Goal: Contribute content: Contribute content

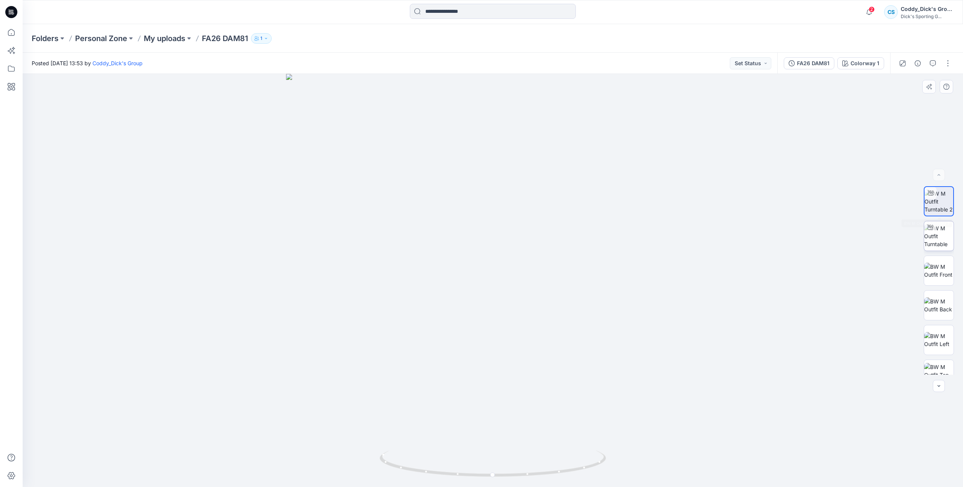
click at [929, 232] on div at bounding box center [930, 227] width 12 height 12
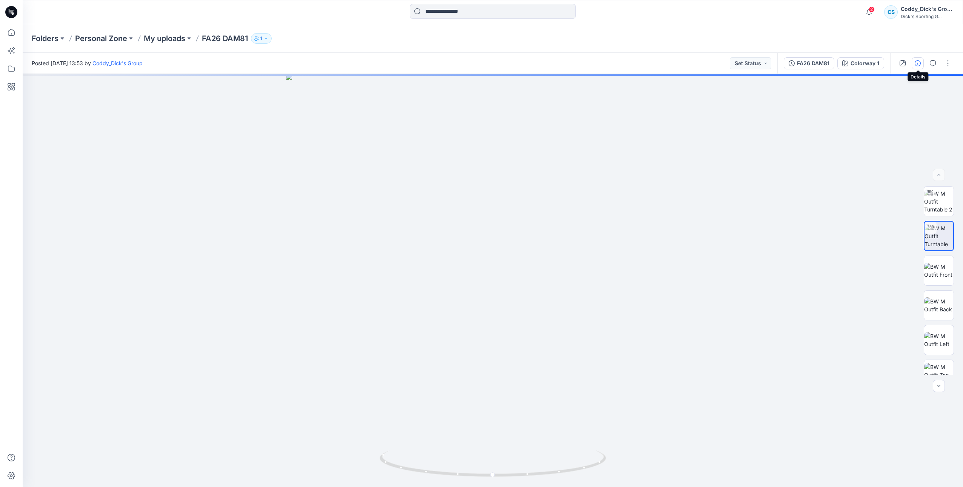
click at [918, 68] on button "button" at bounding box center [917, 63] width 12 height 12
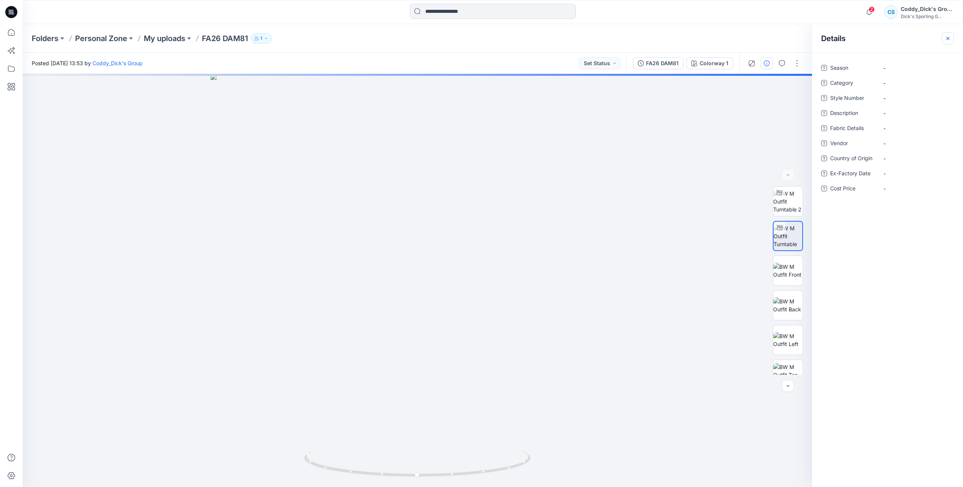
click at [948, 40] on icon "button" at bounding box center [947, 38] width 6 height 6
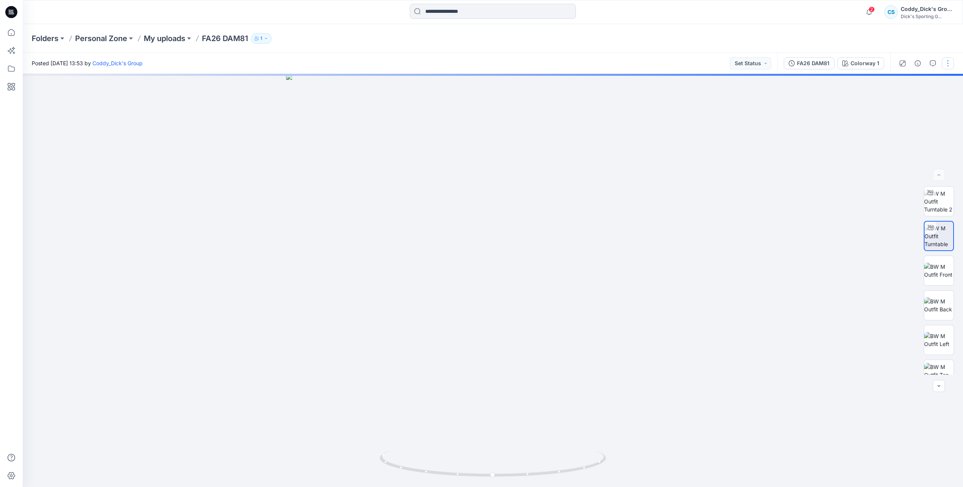
click at [950, 66] on button "button" at bounding box center [947, 63] width 12 height 12
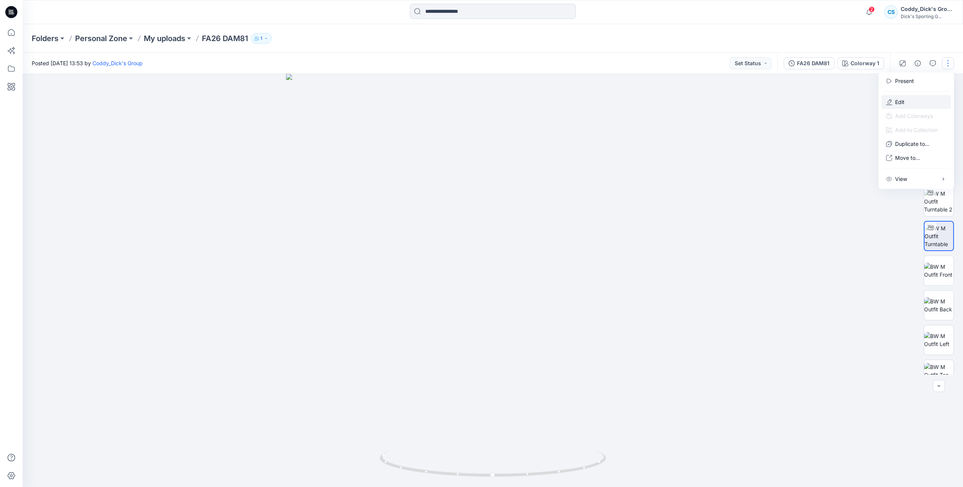
click at [904, 99] on p "Edit" at bounding box center [899, 102] width 9 height 8
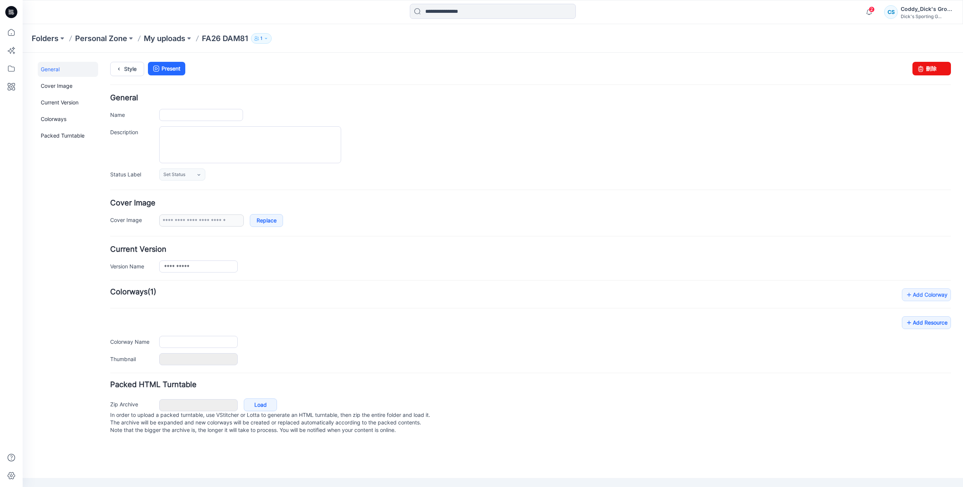
type input "**********"
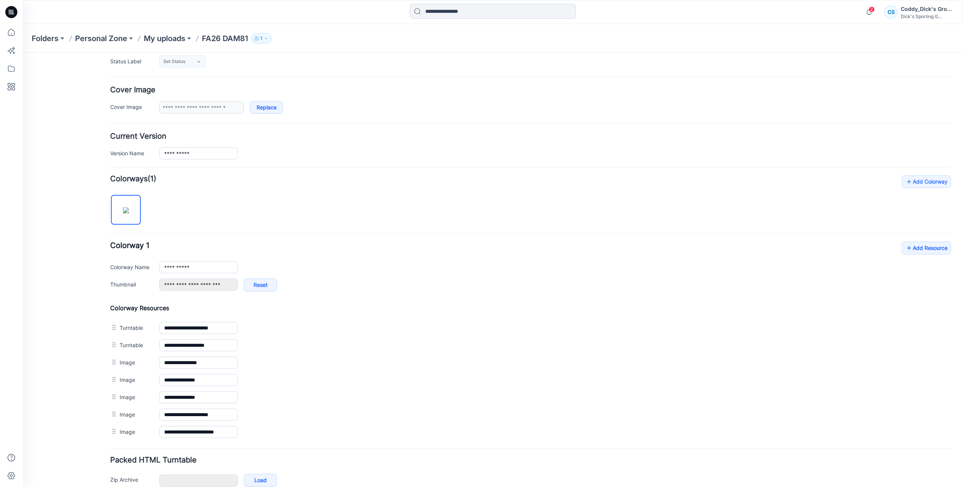
scroll to position [149, 0]
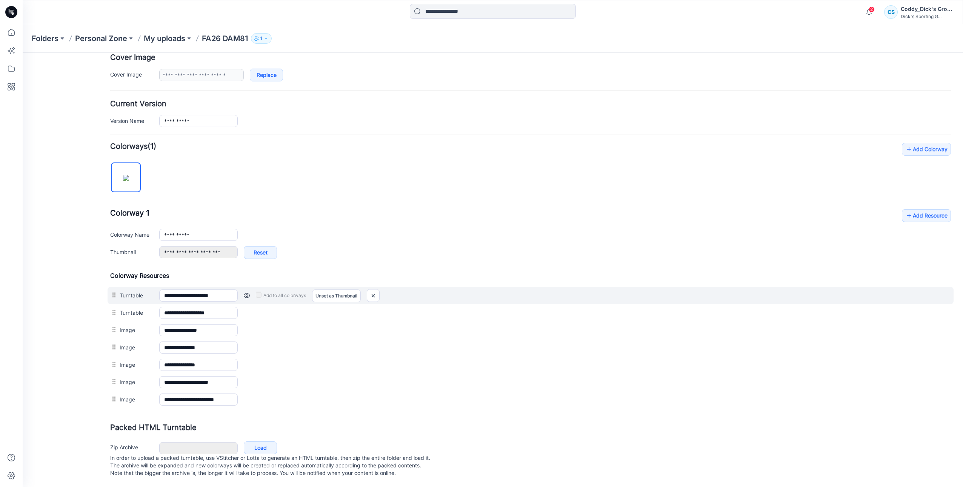
click at [247, 293] on link at bounding box center [247, 296] width 6 height 6
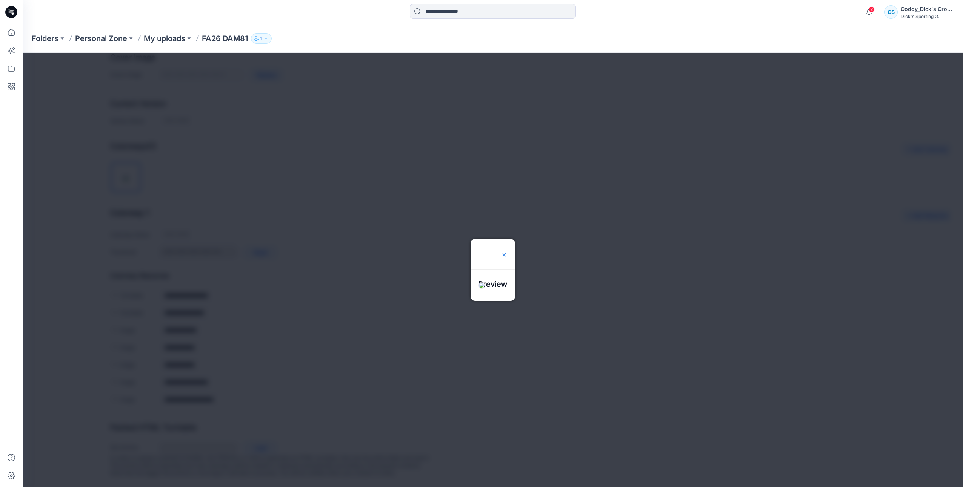
click at [507, 252] on img at bounding box center [504, 255] width 6 height 6
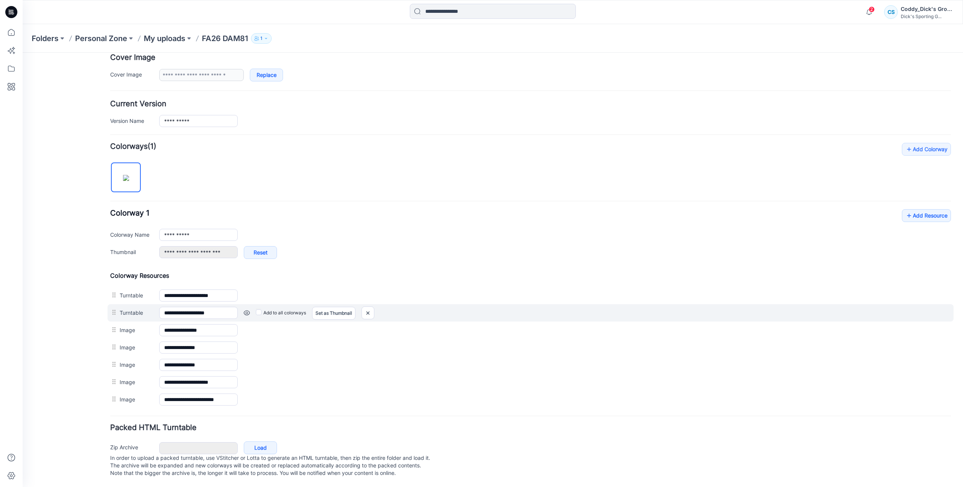
click at [248, 310] on link at bounding box center [247, 313] width 6 height 6
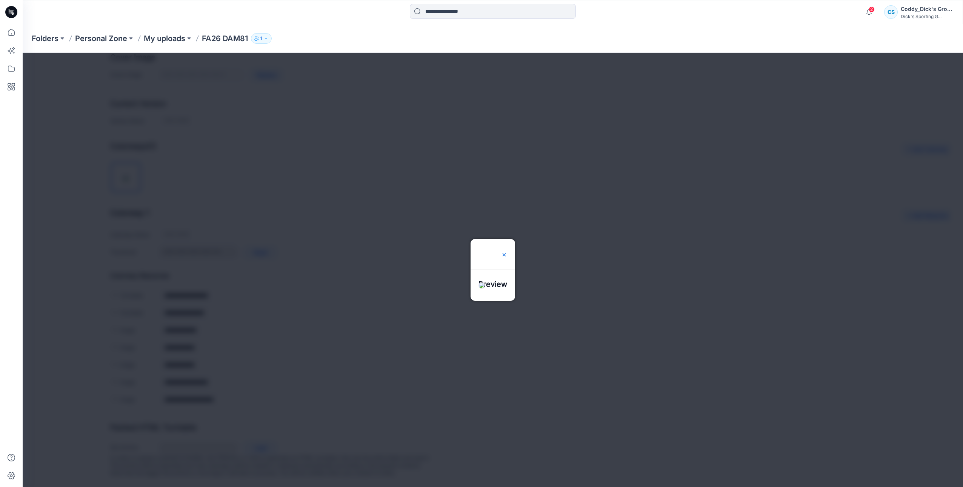
click at [507, 252] on img at bounding box center [504, 255] width 6 height 6
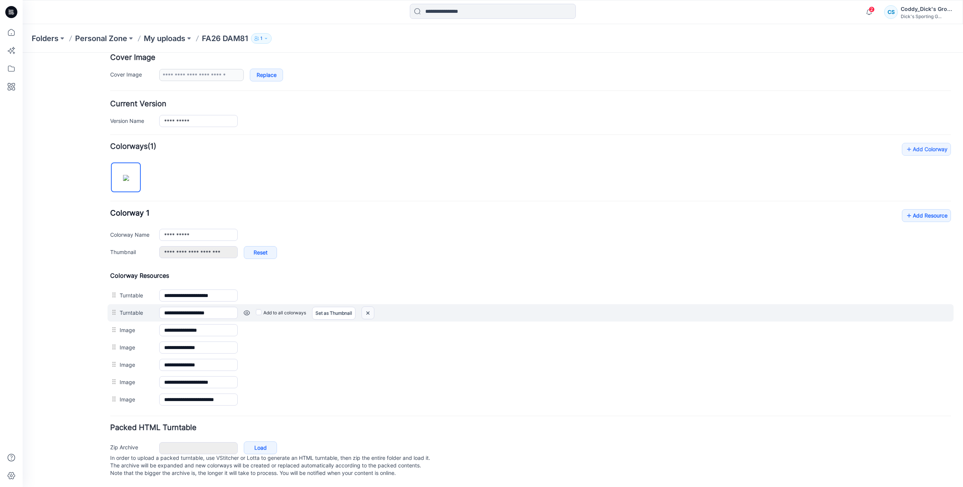
drag, startPoint x: 369, startPoint y: 309, endPoint x: 543, endPoint y: 75, distance: 291.6
click at [369, 309] on img at bounding box center [368, 313] width 12 height 12
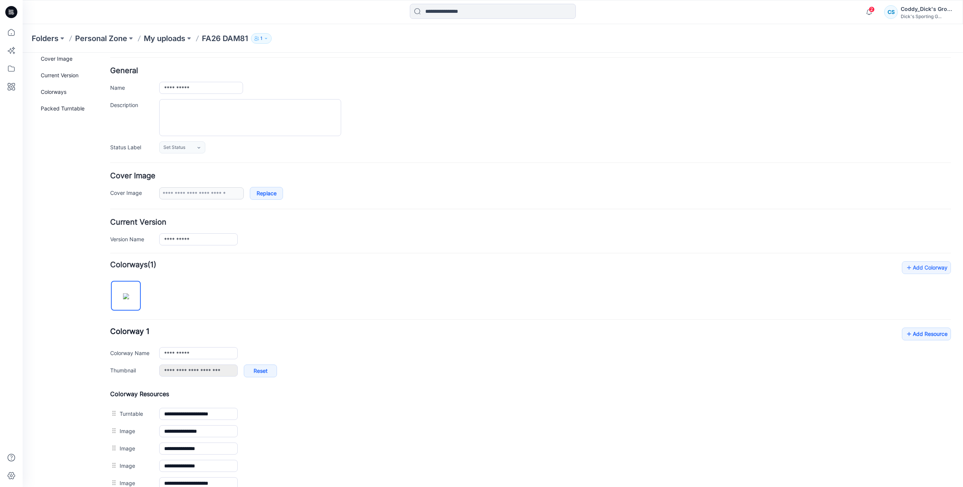
scroll to position [0, 0]
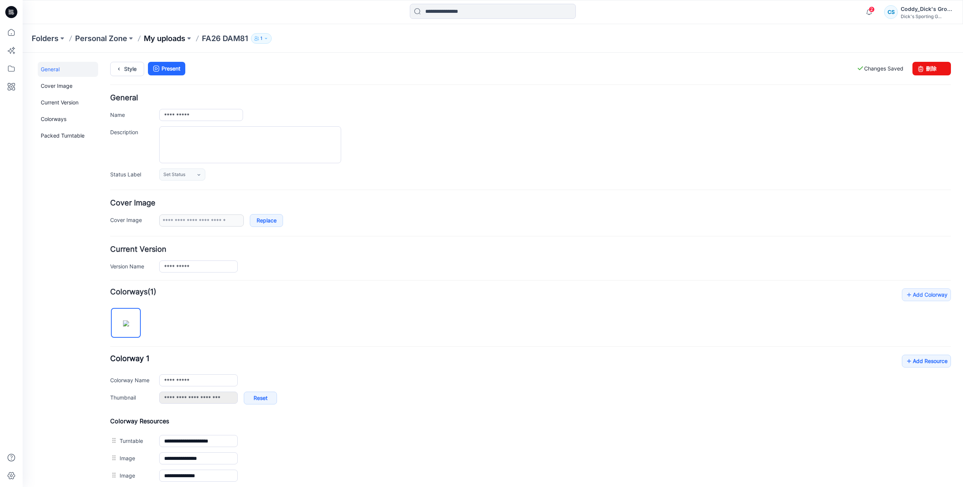
click at [176, 41] on p "My uploads" at bounding box center [164, 38] width 41 height 11
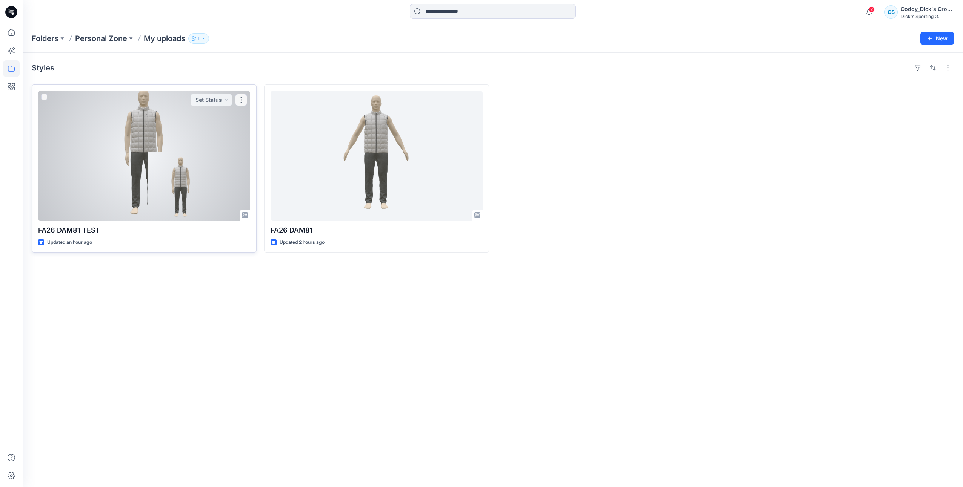
click at [193, 172] on div at bounding box center [144, 156] width 212 height 130
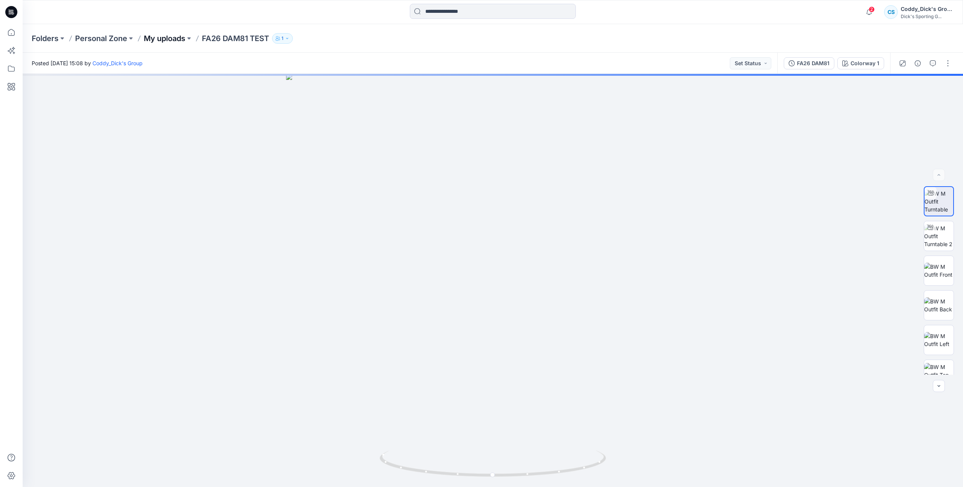
click at [172, 38] on p "My uploads" at bounding box center [164, 38] width 41 height 11
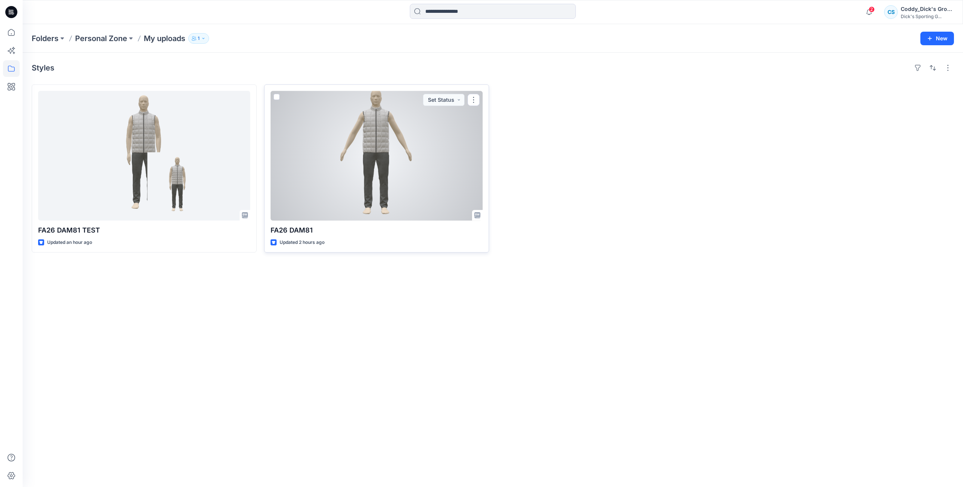
click at [361, 167] on div at bounding box center [376, 156] width 212 height 130
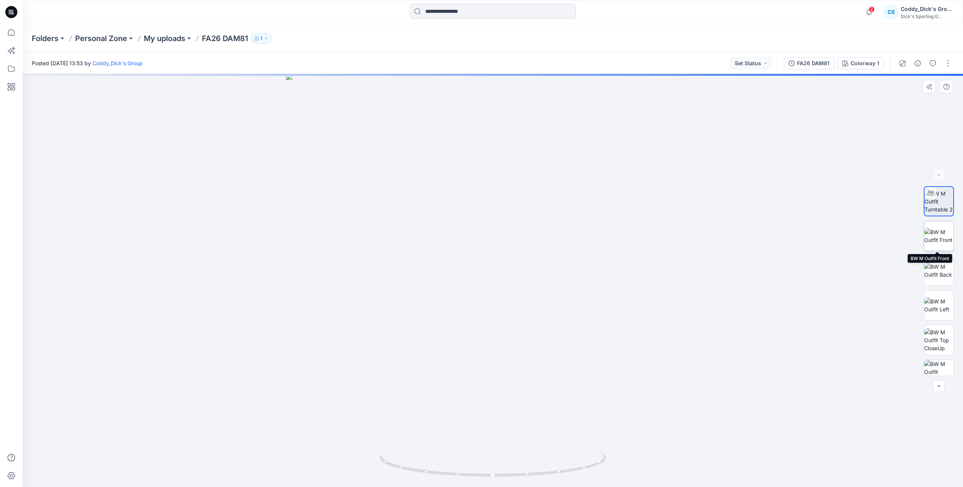
click at [941, 238] on img at bounding box center [938, 236] width 29 height 16
click at [939, 206] on img at bounding box center [938, 202] width 29 height 24
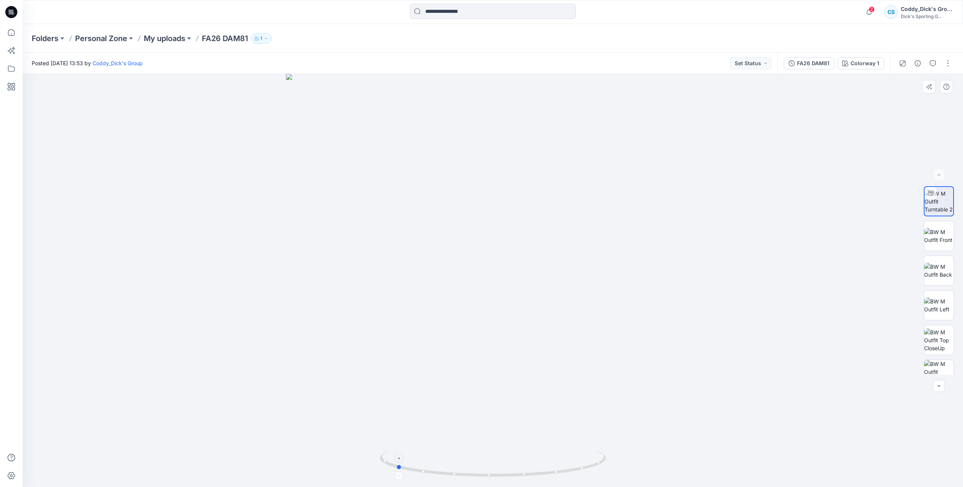
drag, startPoint x: 581, startPoint y: 471, endPoint x: 484, endPoint y: 466, distance: 97.1
click at [484, 466] on icon at bounding box center [493, 465] width 228 height 28
drag, startPoint x: 604, startPoint y: 469, endPoint x: 465, endPoint y: 465, distance: 139.2
click at [465, 465] on icon at bounding box center [493, 465] width 228 height 28
click at [170, 39] on p "My uploads" at bounding box center [164, 38] width 41 height 11
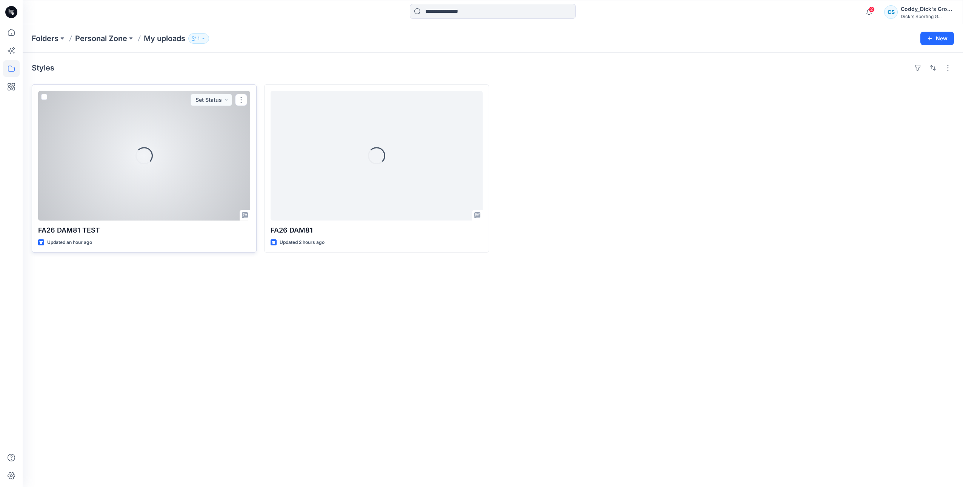
click at [202, 160] on div "Loading..." at bounding box center [144, 156] width 212 height 130
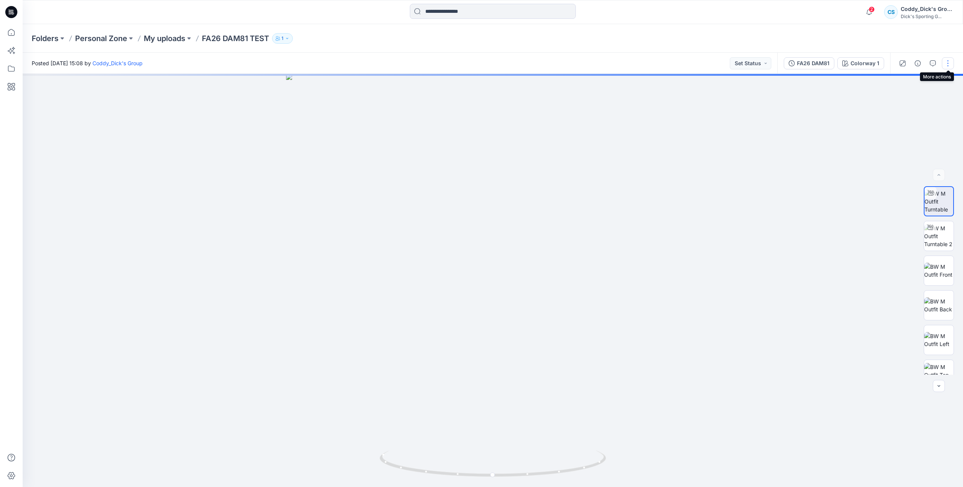
click at [947, 65] on button "button" at bounding box center [947, 63] width 12 height 12
click at [909, 100] on button "Edit" at bounding box center [915, 102] width 69 height 14
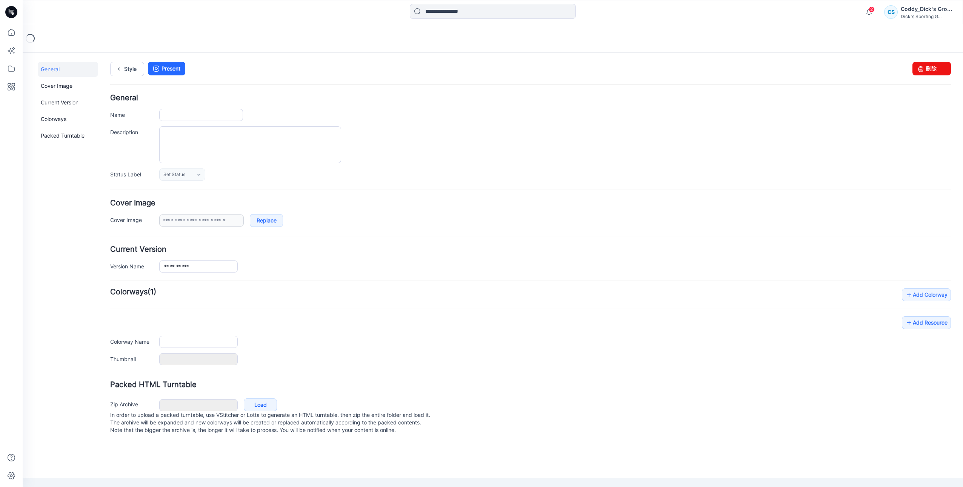
type input "**********"
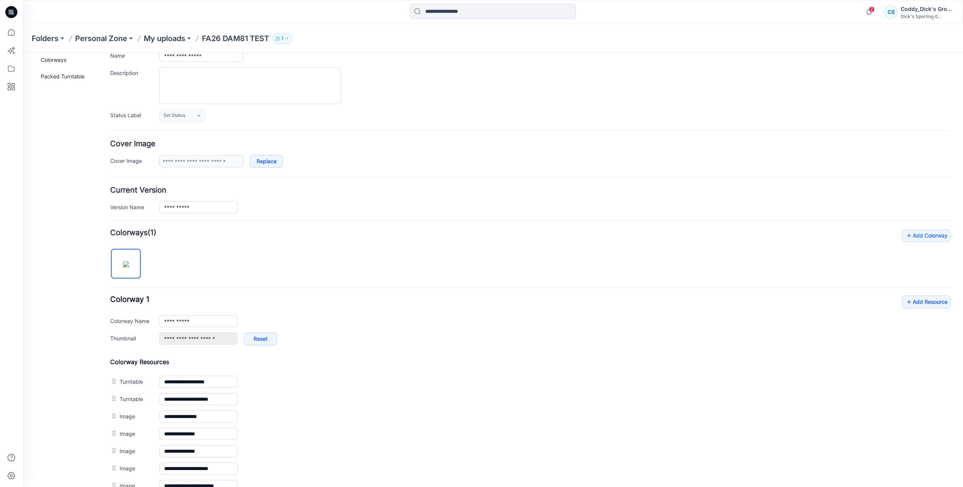
scroll to position [75, 0]
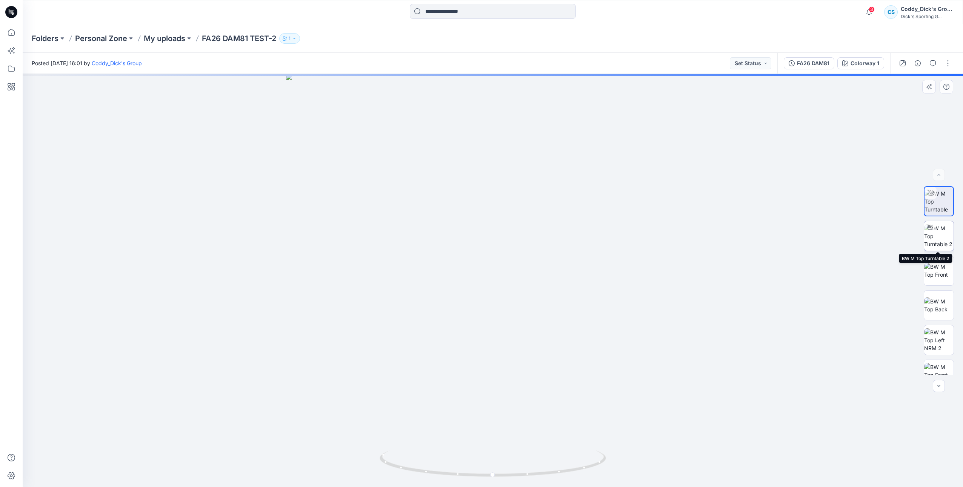
click at [941, 235] on img at bounding box center [938, 236] width 29 height 24
click at [938, 204] on img at bounding box center [938, 202] width 29 height 24
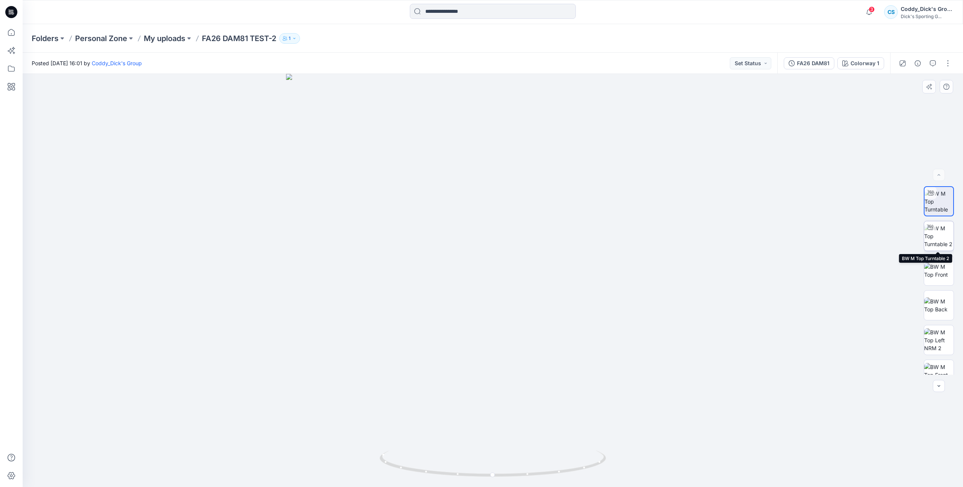
click at [931, 235] on img at bounding box center [938, 236] width 29 height 24
click at [947, 194] on img at bounding box center [938, 202] width 29 height 24
click at [174, 34] on p "My uploads" at bounding box center [164, 38] width 41 height 11
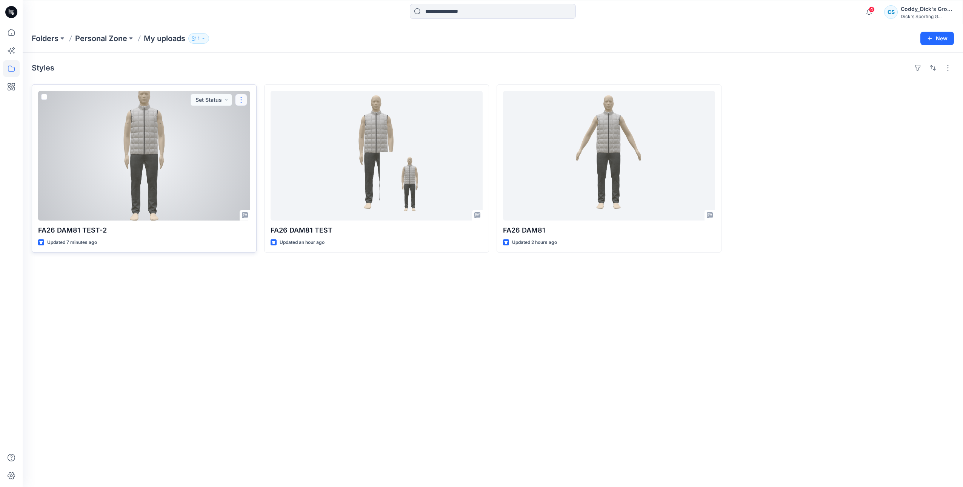
click at [244, 97] on button "button" at bounding box center [241, 100] width 12 height 12
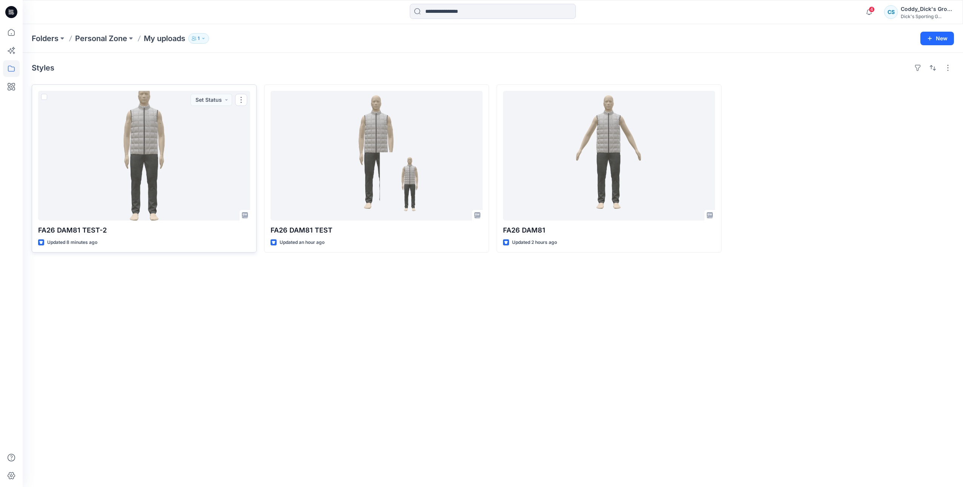
click at [424, 359] on div "Styles FA26 DAM81 TEST-2 Updated 8 minutes ago Set Status FA26 DAM81 TEST Updat…" at bounding box center [493, 270] width 940 height 435
click at [949, 67] on button "button" at bounding box center [947, 68] width 12 height 12
click at [779, 323] on div "Styles Layout Grid Large Grid Folder View Compact Card Card View Card Info FA26…" at bounding box center [493, 270] width 940 height 435
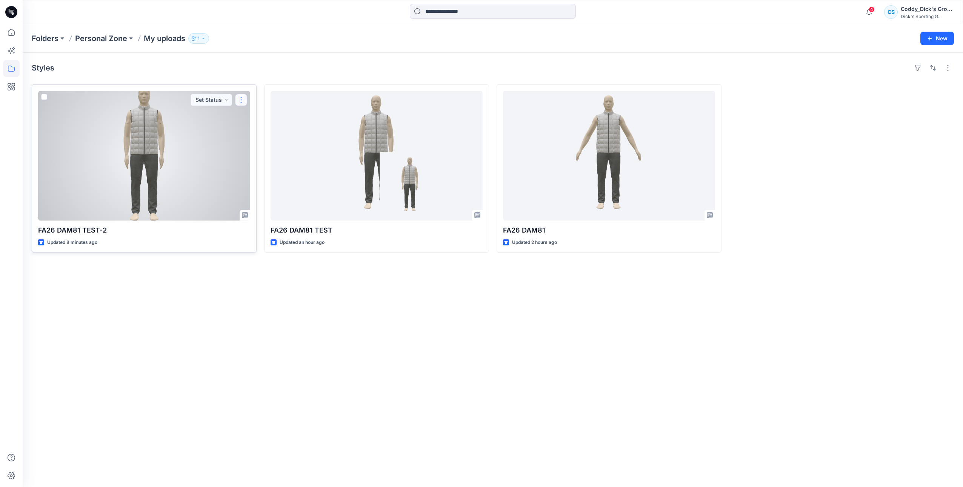
click at [243, 99] on button "button" at bounding box center [241, 100] width 12 height 12
click at [258, 114] on p "Edit" at bounding box center [254, 117] width 9 height 8
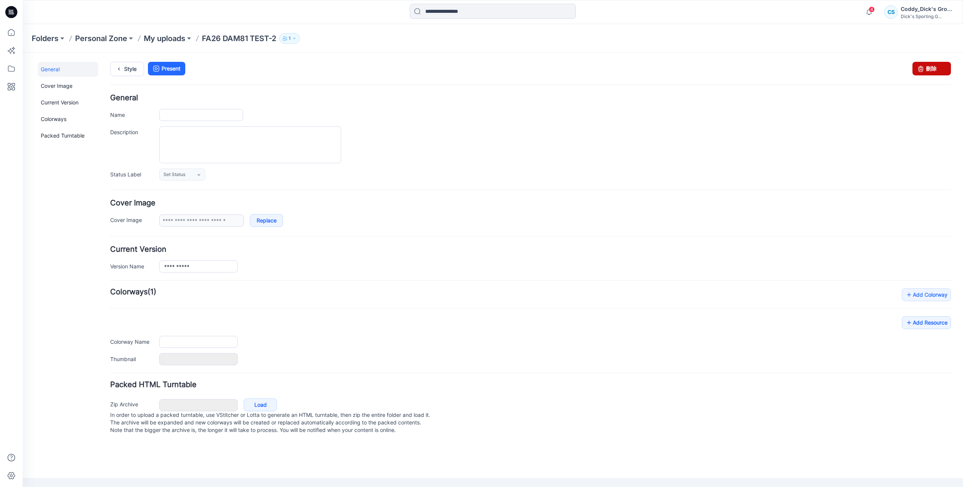
click at [931, 72] on link "刪除" at bounding box center [931, 69] width 38 height 14
type input "**********"
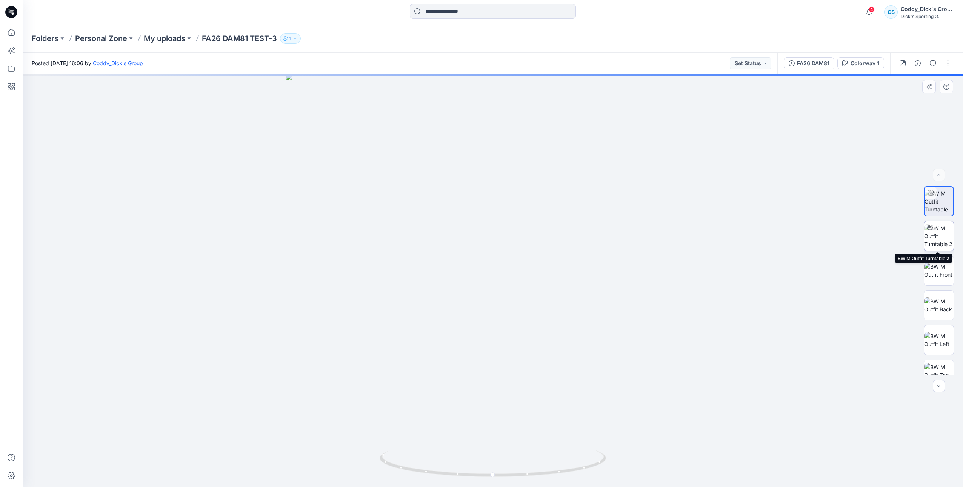
click at [930, 235] on img at bounding box center [938, 236] width 29 height 24
click at [946, 204] on img at bounding box center [938, 202] width 29 height 24
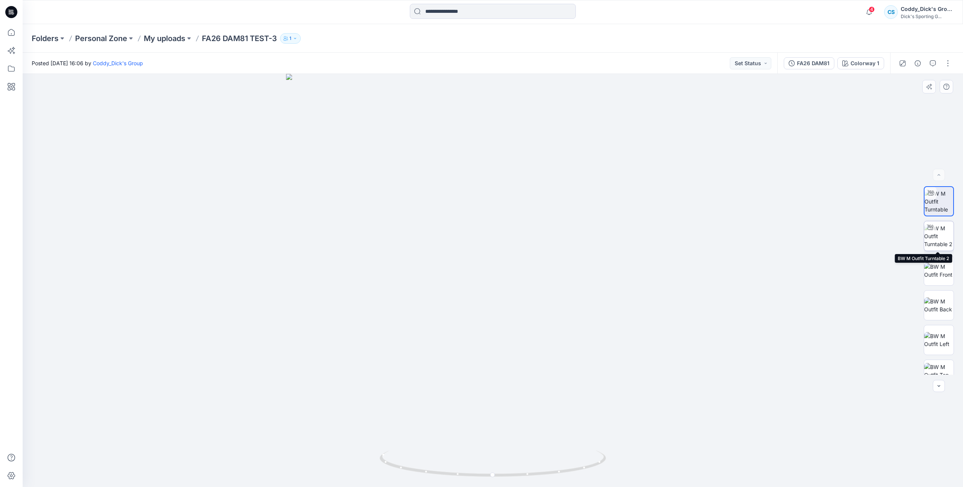
click at [932, 229] on div at bounding box center [930, 227] width 12 height 12
click at [937, 202] on img at bounding box center [938, 202] width 29 height 24
click at [177, 37] on p "My uploads" at bounding box center [164, 38] width 41 height 11
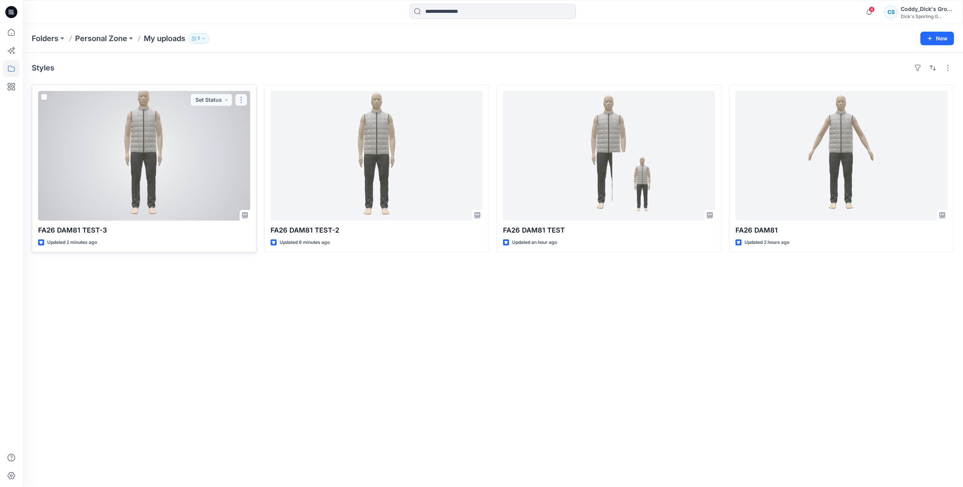
click at [242, 101] on button "button" at bounding box center [241, 100] width 12 height 12
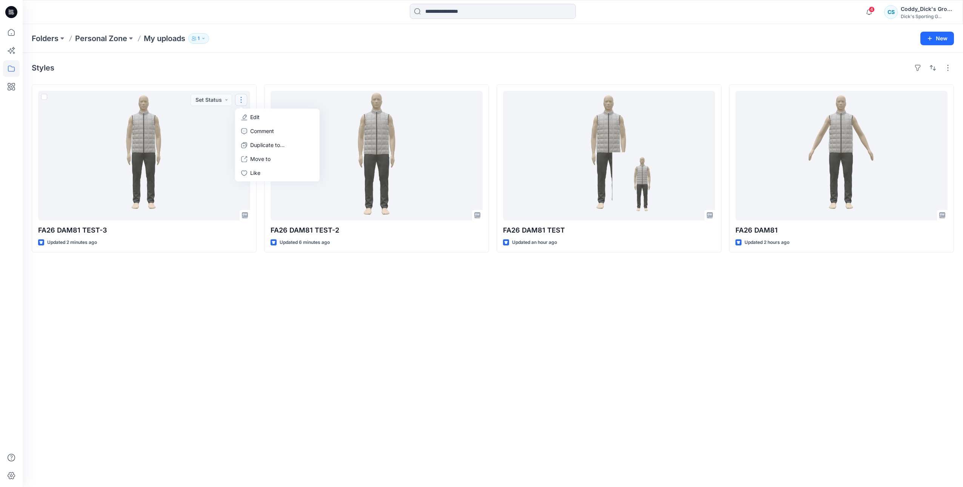
click at [419, 381] on div "Styles FA26 DAM81 TEST-3 Updated 2 minutes ago Set Status Edit Comment Duplicat…" at bounding box center [493, 270] width 940 height 435
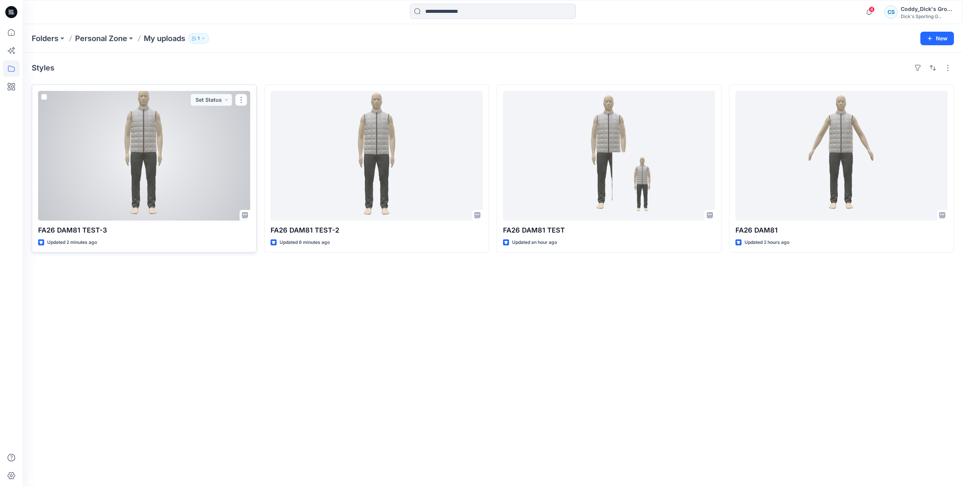
click at [244, 98] on button "button" at bounding box center [241, 100] width 12 height 12
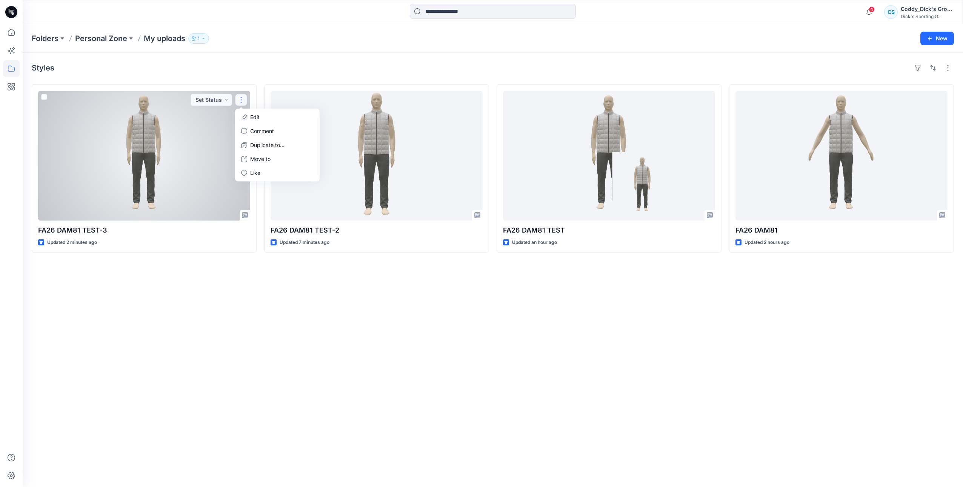
click at [47, 98] on div at bounding box center [144, 156] width 212 height 130
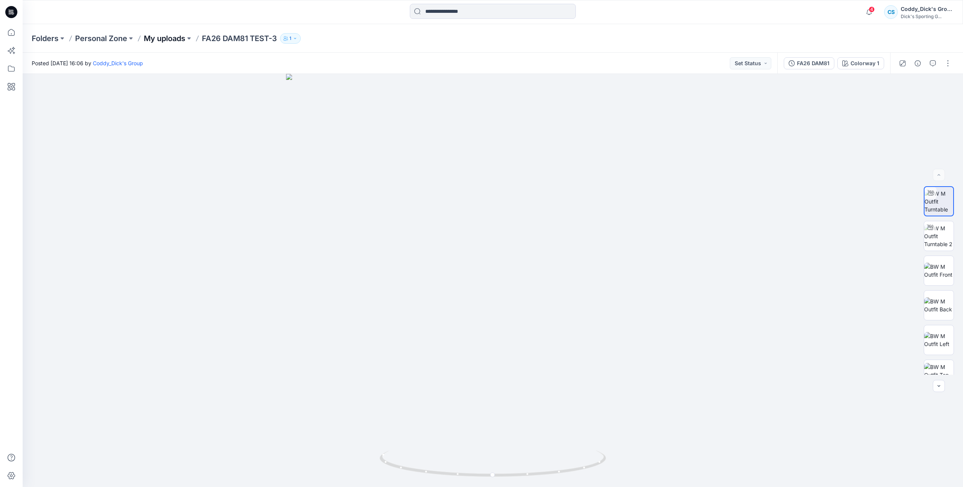
click at [161, 40] on p "My uploads" at bounding box center [164, 38] width 41 height 11
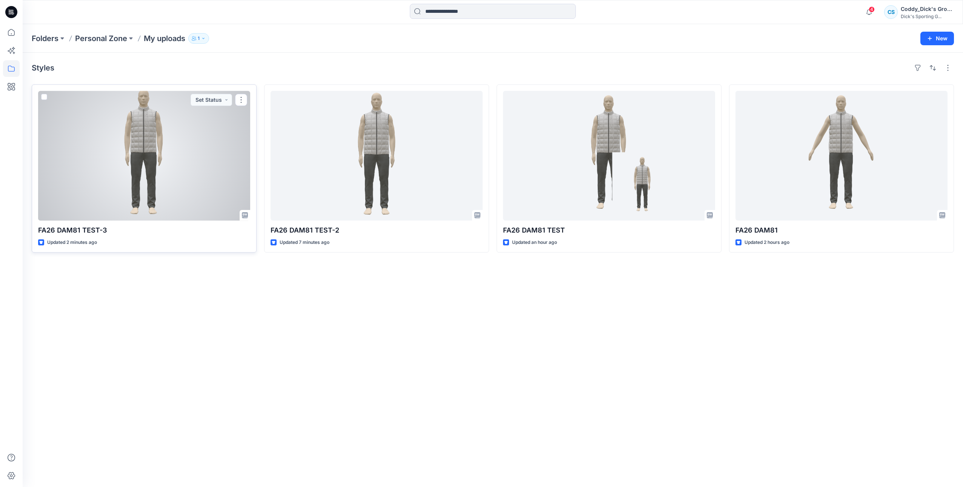
click at [41, 95] on span at bounding box center [44, 97] width 6 height 6
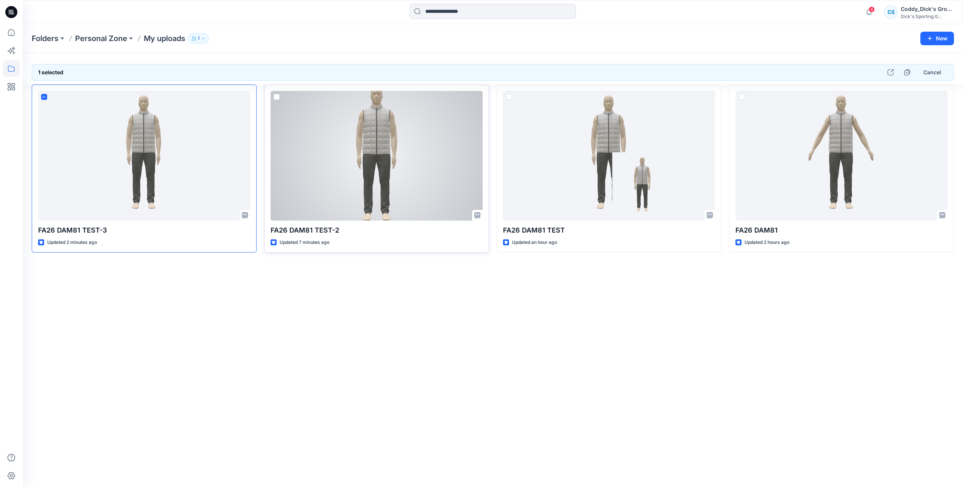
click at [275, 94] on span at bounding box center [276, 97] width 6 height 6
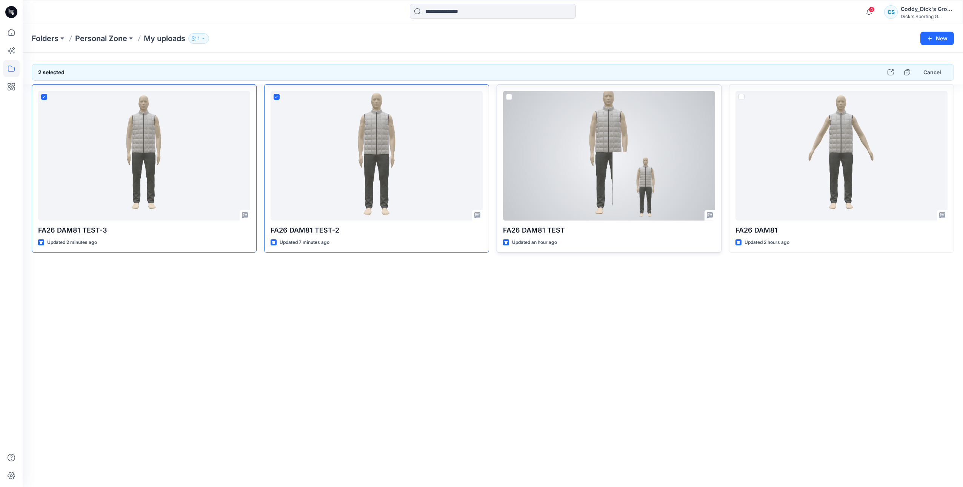
click at [509, 95] on span at bounding box center [509, 97] width 6 height 6
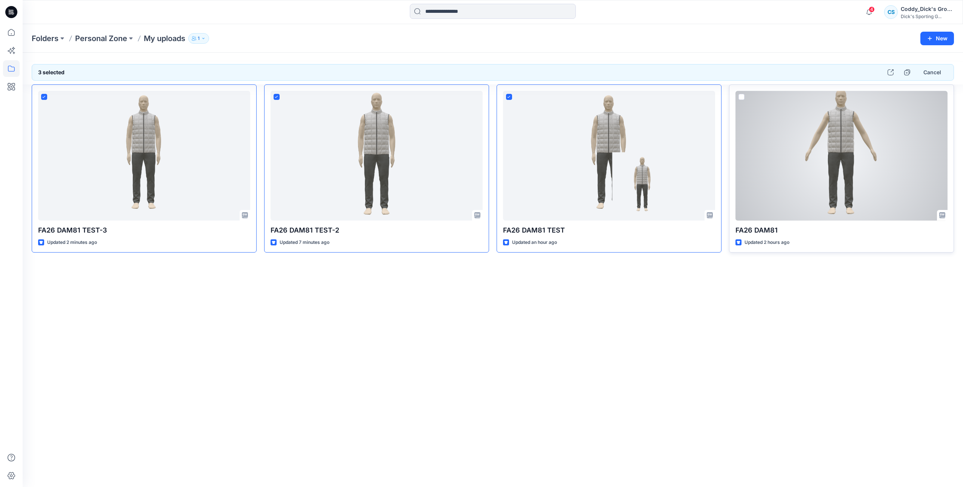
click at [742, 94] on span at bounding box center [741, 97] width 6 height 6
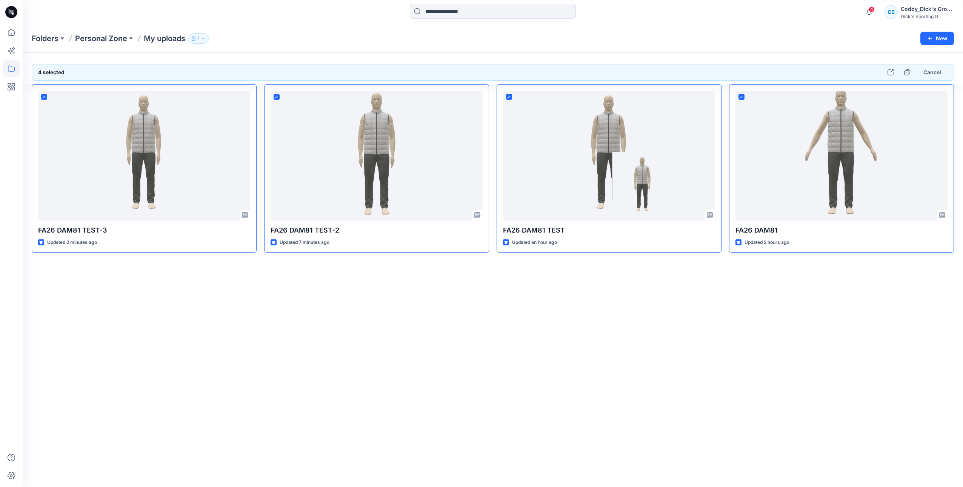
drag, startPoint x: 893, startPoint y: 127, endPoint x: 667, endPoint y: 339, distance: 310.3
click at [667, 339] on div "4 selected Cancel FA26 DAM81 TEST-3 Updated 2 minutes ago FA26 DAM81 TEST-2 Upd…" at bounding box center [493, 270] width 940 height 435
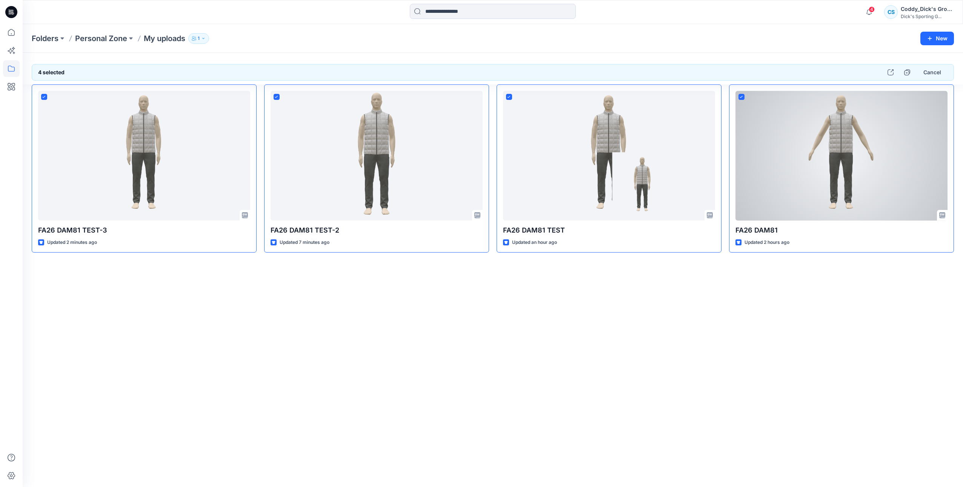
drag, startPoint x: 742, startPoint y: 96, endPoint x: 751, endPoint y: 100, distance: 9.1
click at [742, 96] on icon at bounding box center [740, 97] width 3 height 3
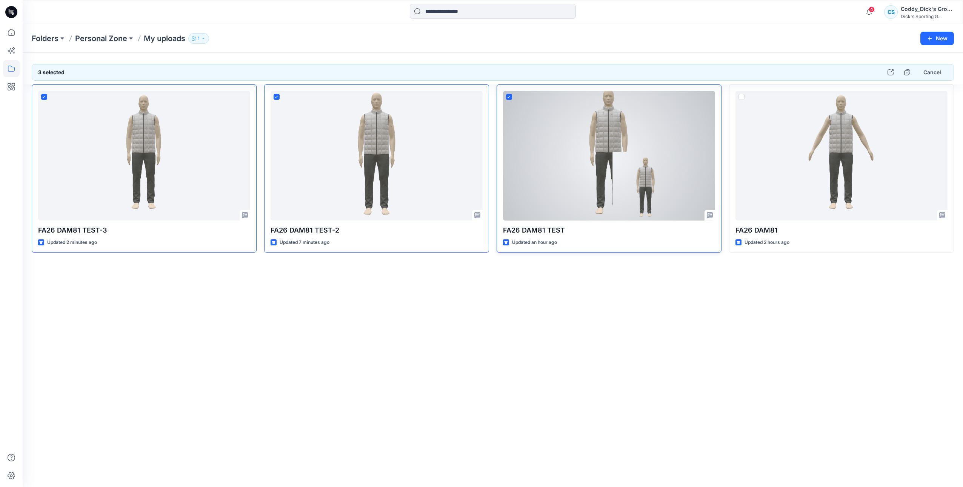
drag, startPoint x: 511, startPoint y: 94, endPoint x: 508, endPoint y: 98, distance: 5.1
click at [511, 95] on span at bounding box center [509, 97] width 6 height 6
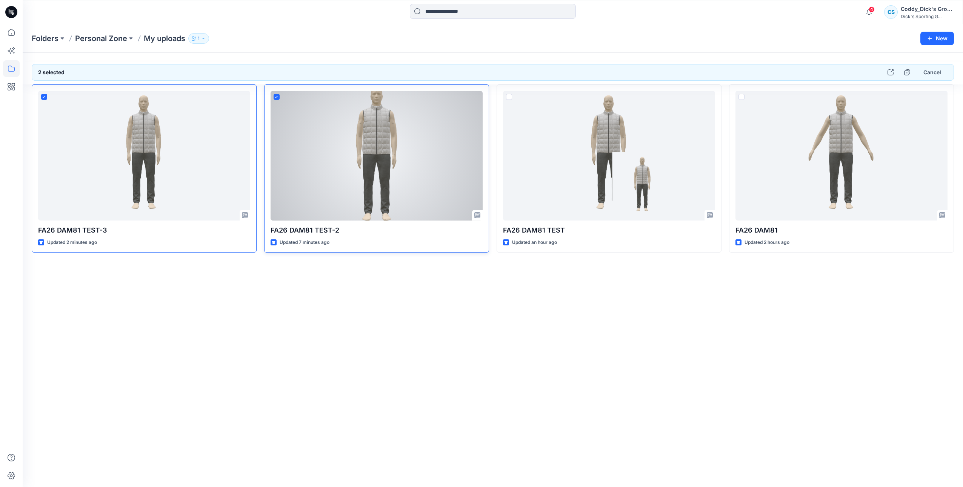
click at [272, 97] on div at bounding box center [376, 156] width 212 height 130
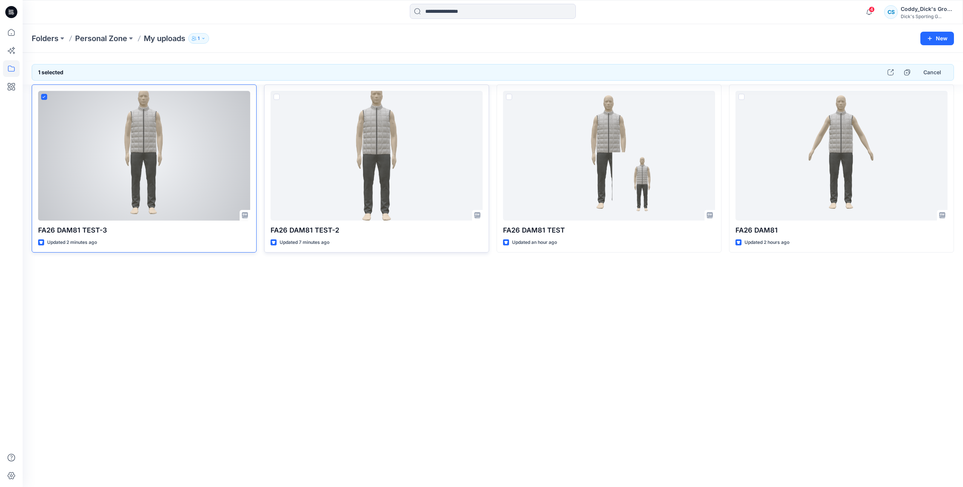
click at [44, 93] on div at bounding box center [144, 156] width 212 height 130
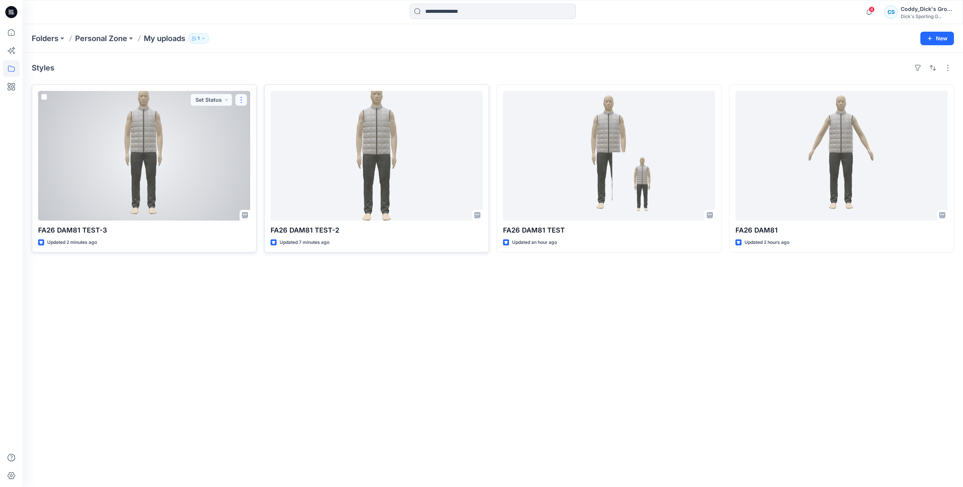
click at [240, 96] on button "button" at bounding box center [241, 100] width 12 height 12
click at [242, 100] on button "button" at bounding box center [241, 100] width 12 height 12
click at [260, 118] on p "Edit" at bounding box center [254, 117] width 9 height 8
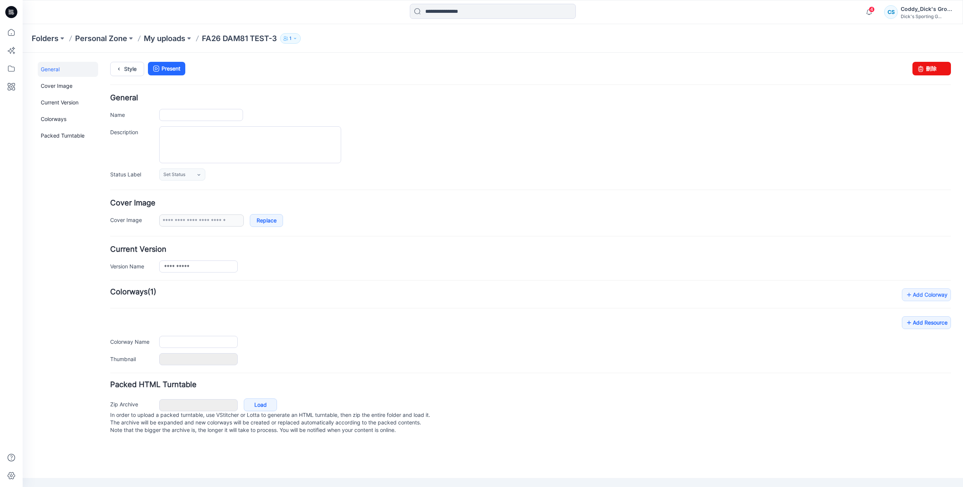
type input "**********"
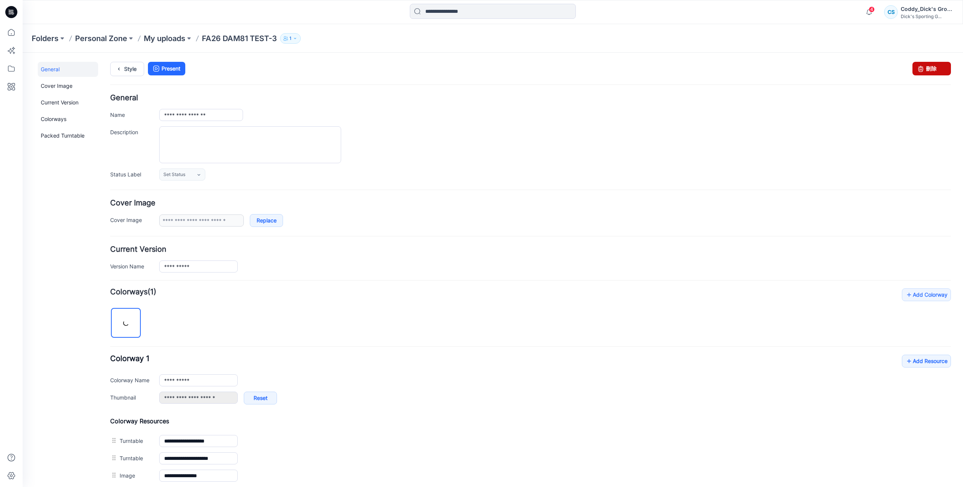
click at [928, 69] on link "刪除" at bounding box center [931, 69] width 38 height 14
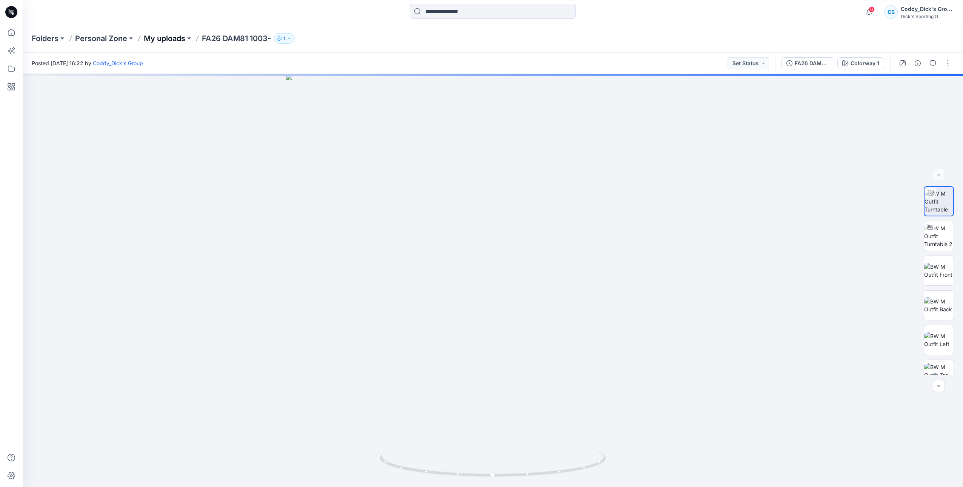
click at [169, 37] on p "My uploads" at bounding box center [164, 38] width 41 height 11
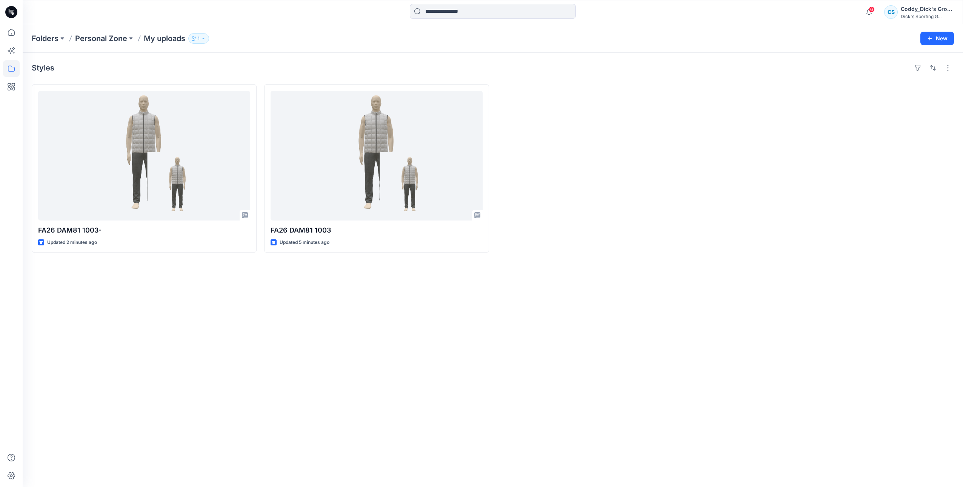
click at [327, 407] on div "Styles FA26 DAM81 1003- Updated 2 minutes ago FA26 DAM81 1003 Updated 5 minutes…" at bounding box center [493, 270] width 940 height 435
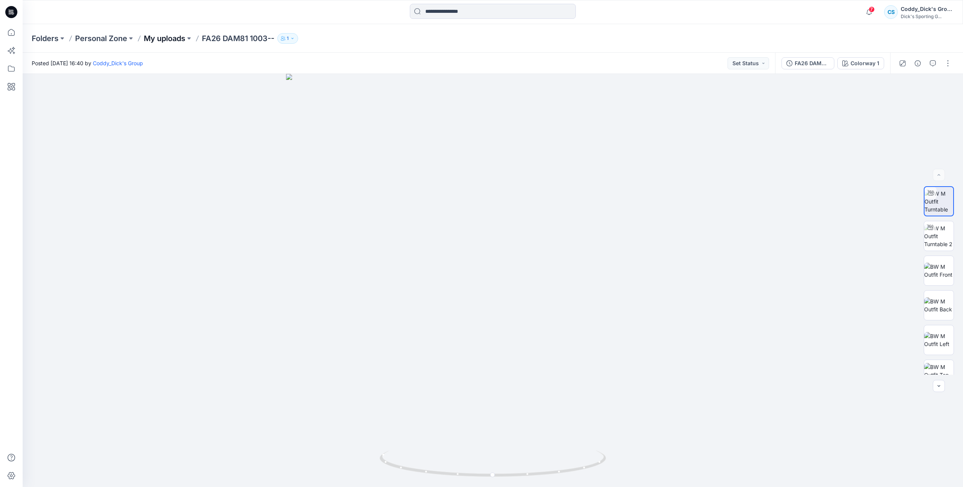
click at [181, 39] on p "My uploads" at bounding box center [164, 38] width 41 height 11
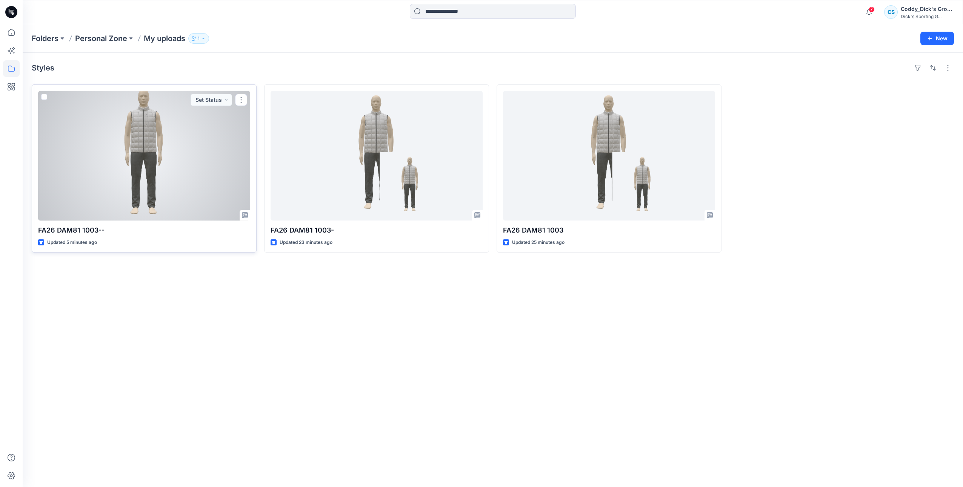
click at [217, 161] on div at bounding box center [144, 156] width 212 height 130
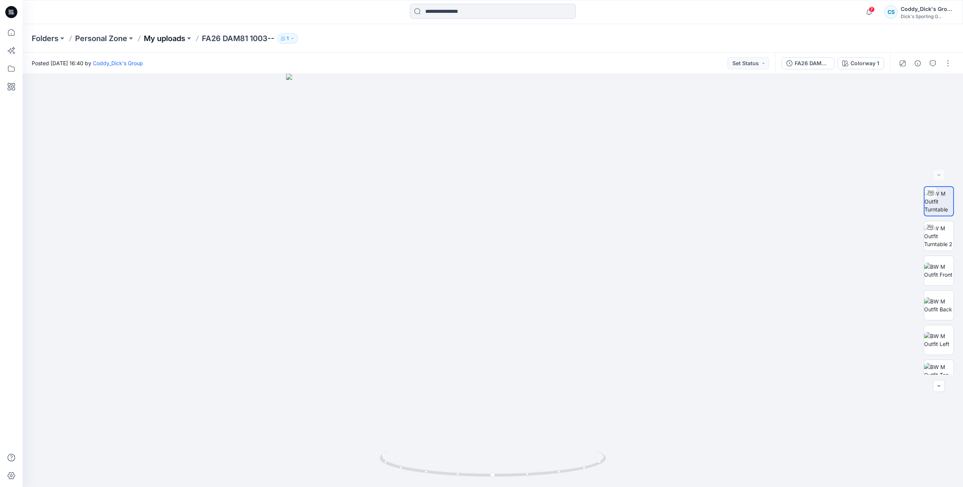
click at [167, 41] on p "My uploads" at bounding box center [164, 38] width 41 height 11
